Goal: Navigation & Orientation: Understand site structure

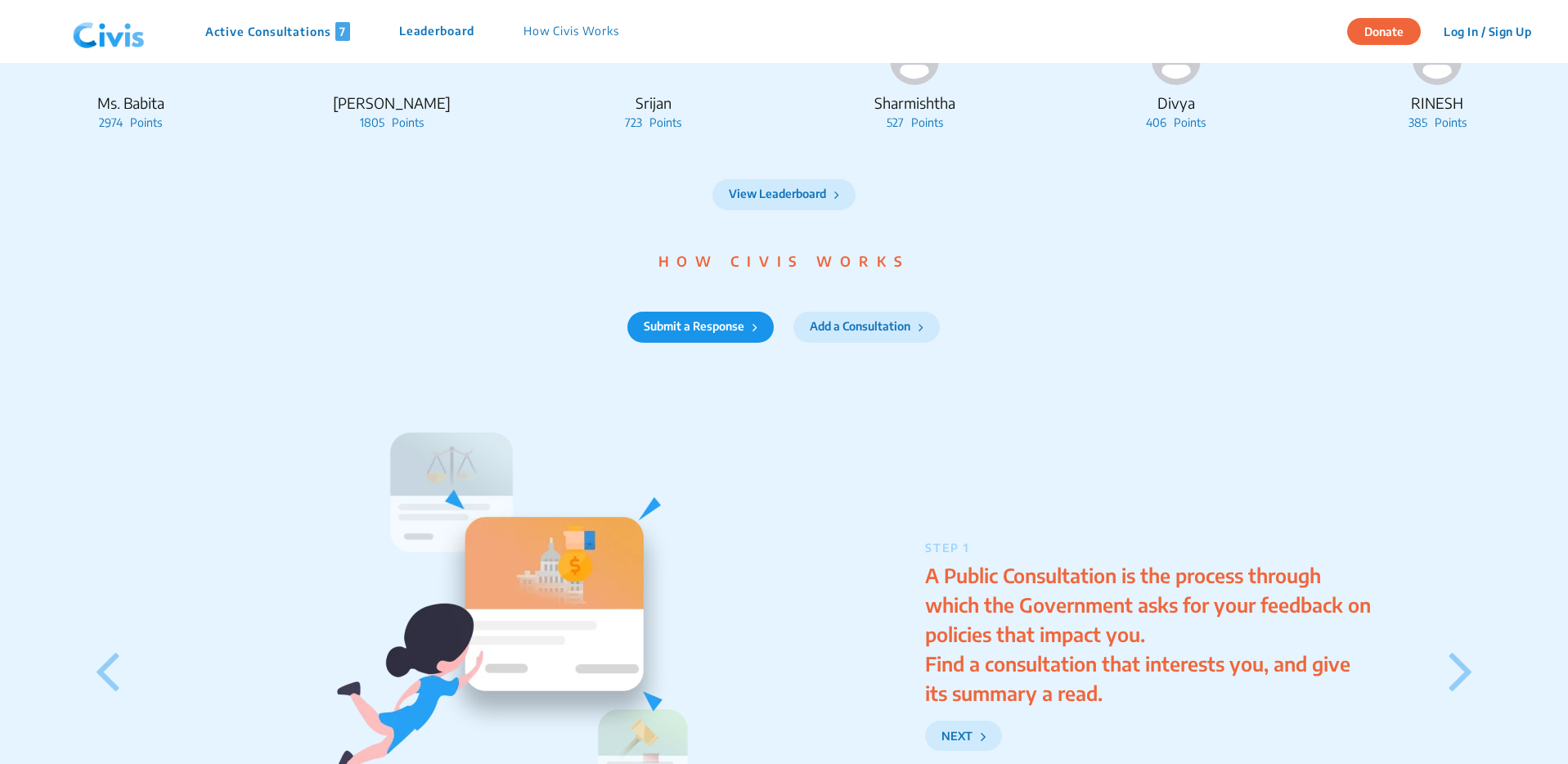
scroll to position [1917, 0]
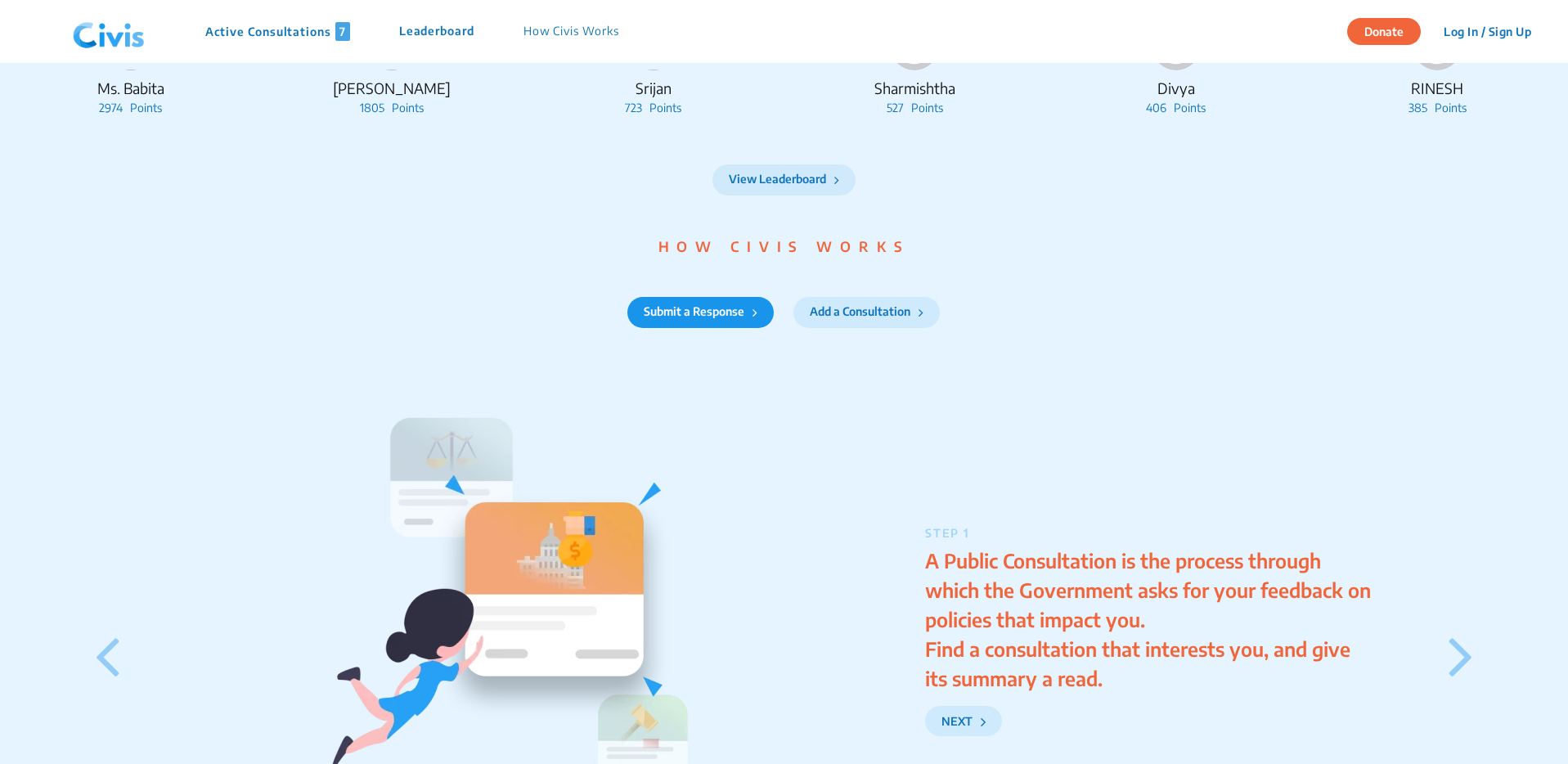
click at [801, 195] on button "View Leaderboard" at bounding box center [784, 179] width 143 height 31
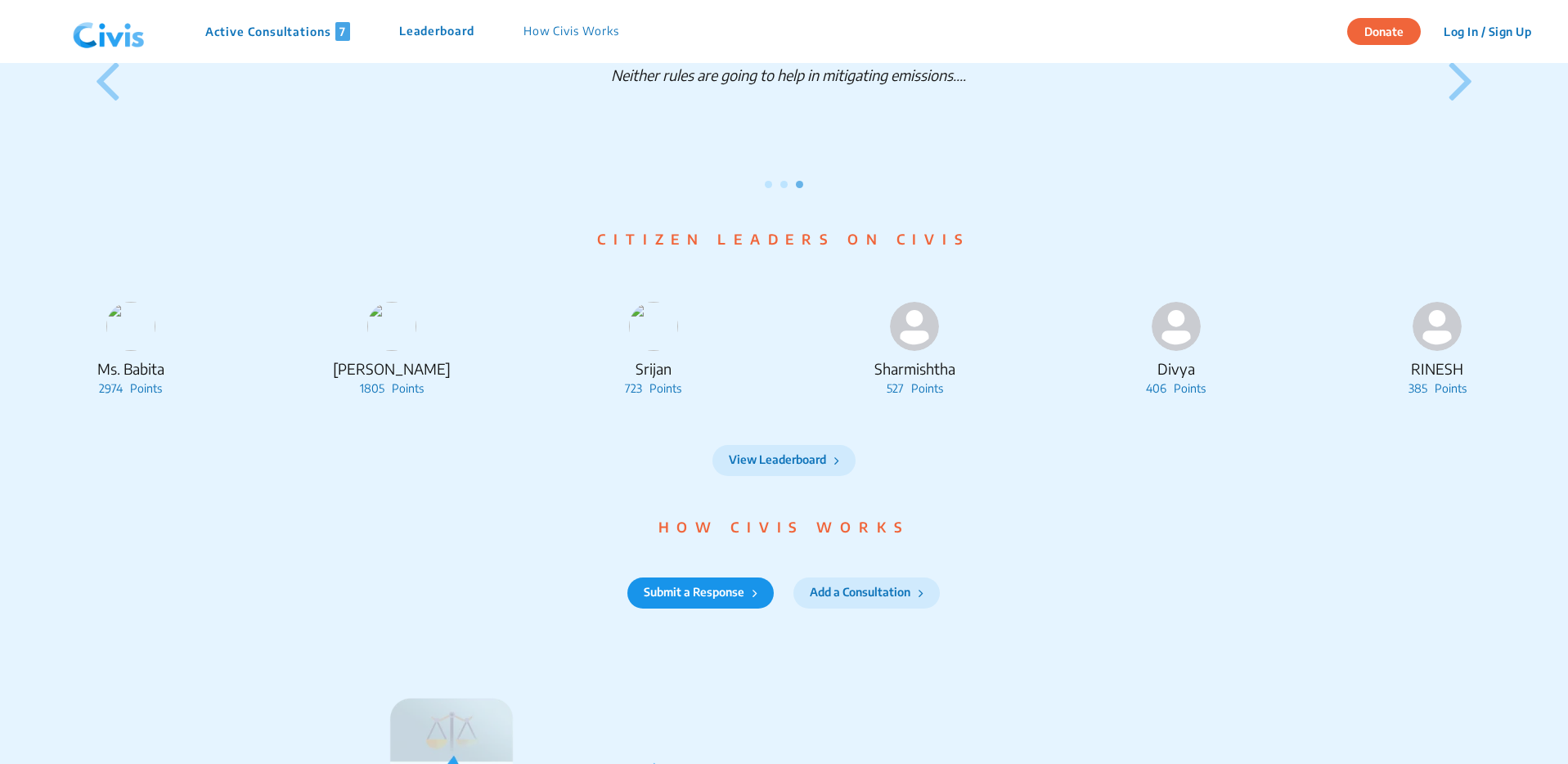
scroll to position [1551, 0]
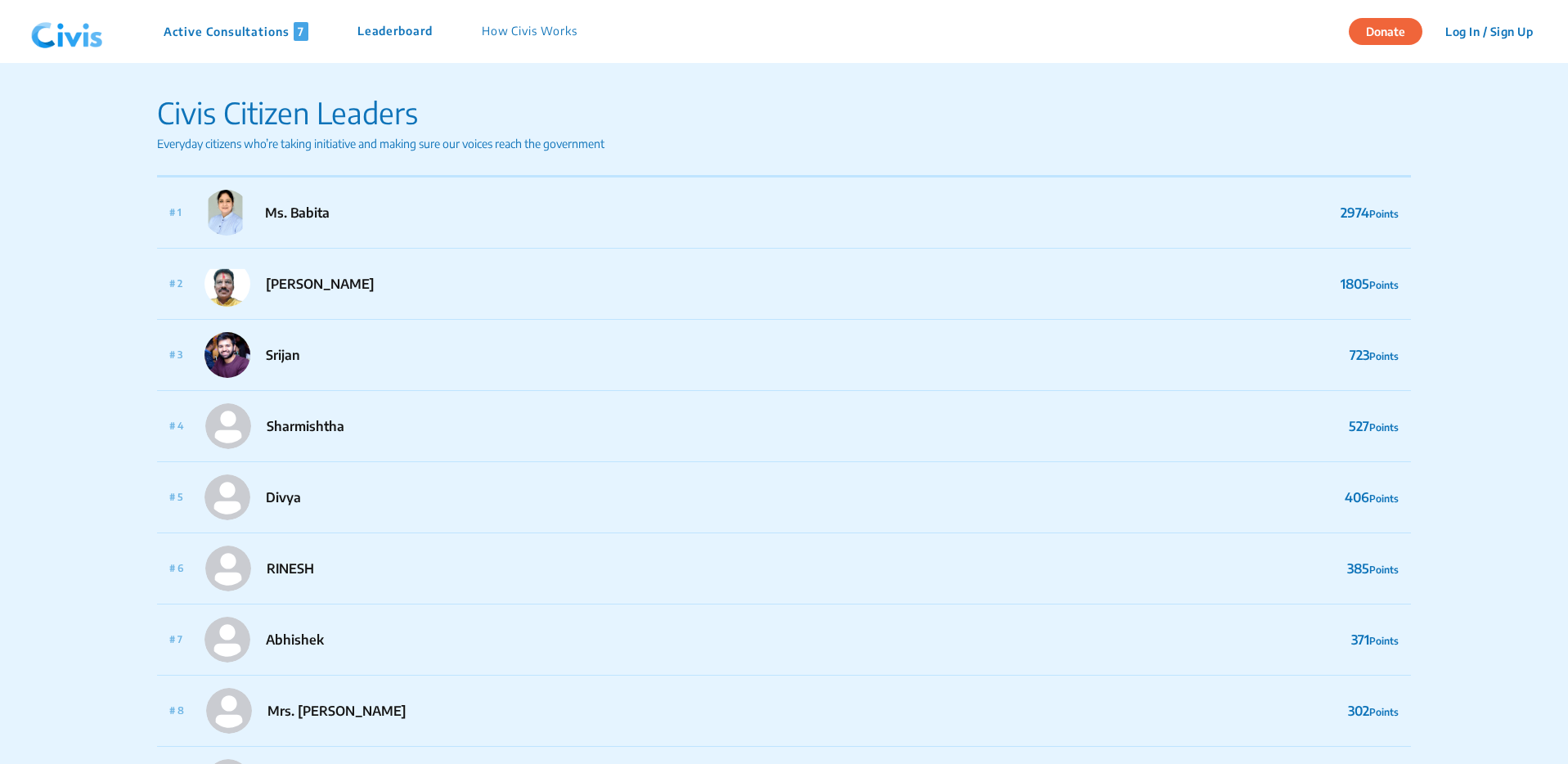
click at [411, 27] on p "Leaderboard" at bounding box center [395, 31] width 75 height 19
click at [410, 36] on p "Leaderboard" at bounding box center [395, 31] width 75 height 19
click at [530, 27] on p "How Civis Works" at bounding box center [529, 31] width 95 height 19
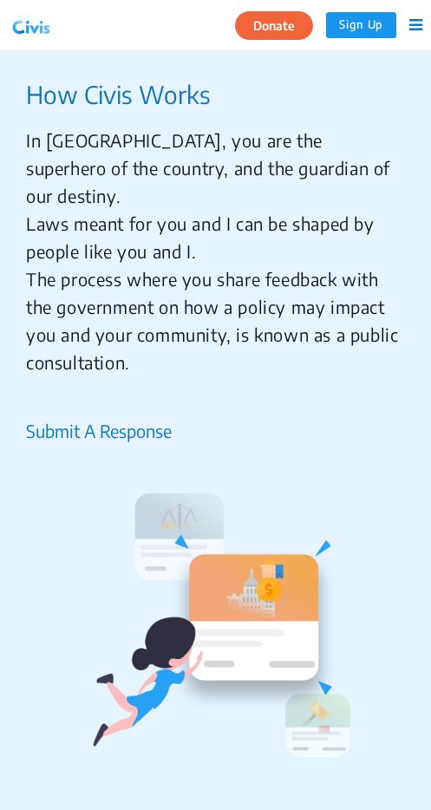
click at [30, 24] on img at bounding box center [31, 25] width 45 height 26
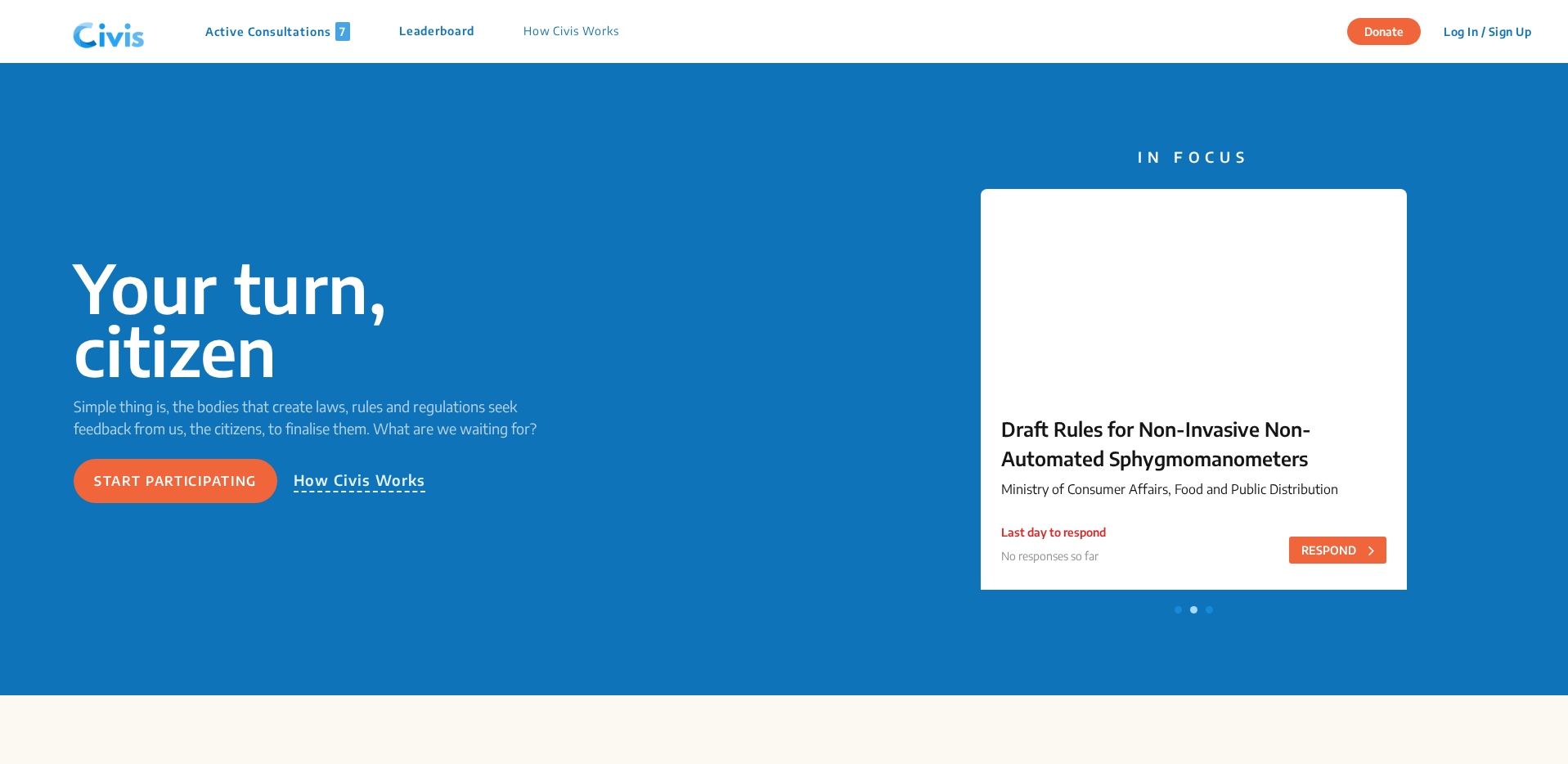
click at [123, 34] on img at bounding box center [108, 32] width 85 height 49
